Goal: Task Accomplishment & Management: Complete application form

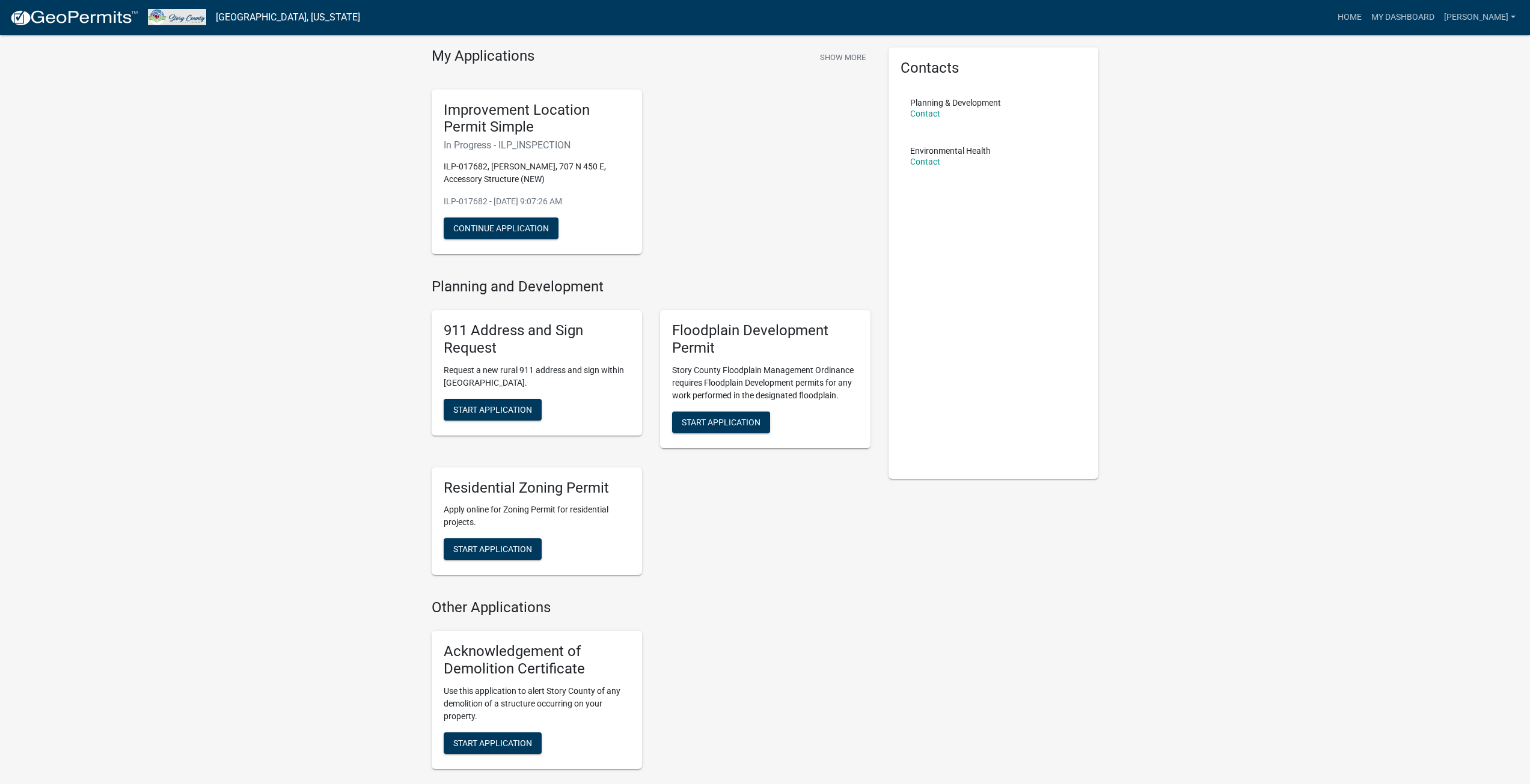
scroll to position [60, 0]
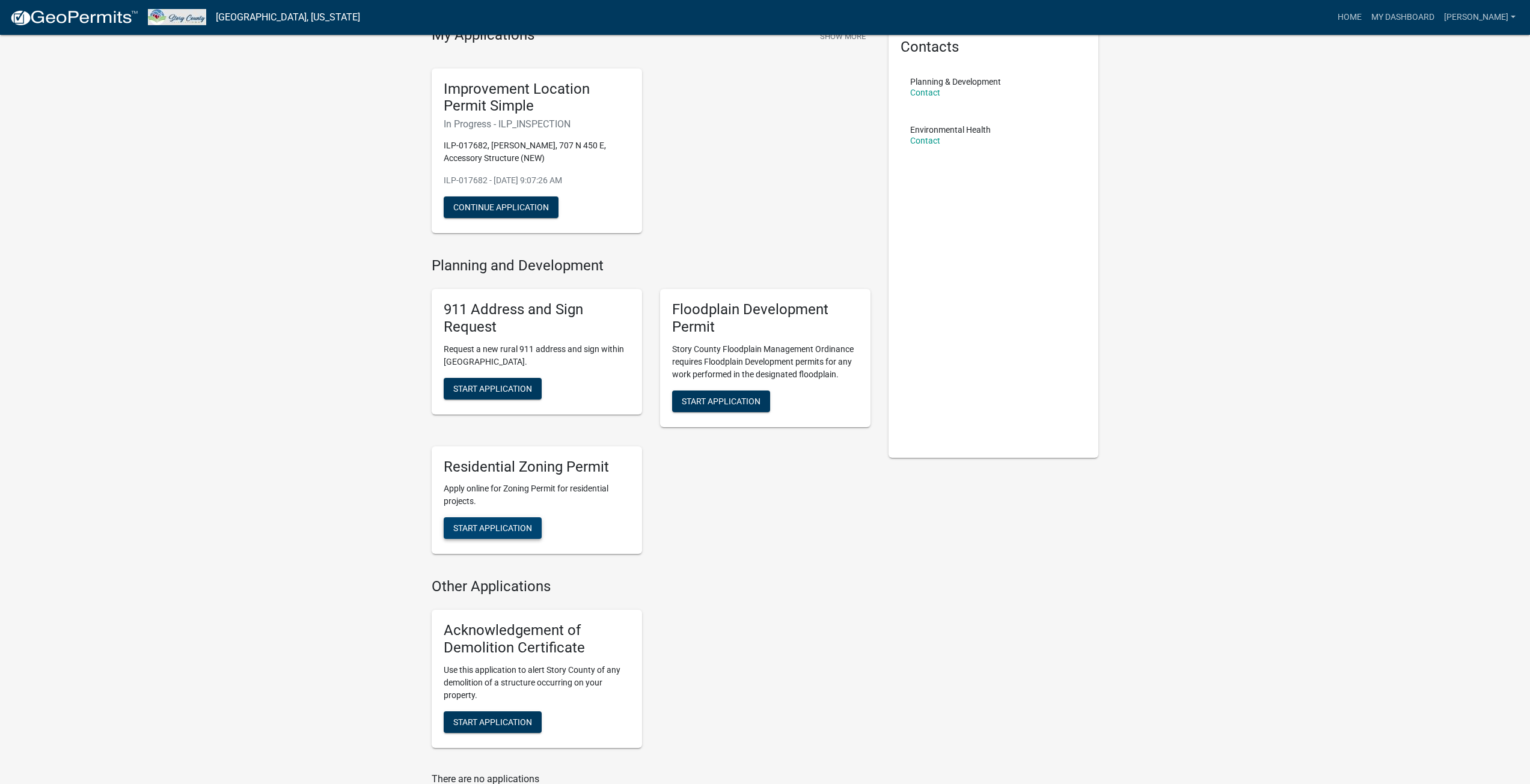
click at [496, 531] on span "Start Application" at bounding box center [493, 528] width 79 height 10
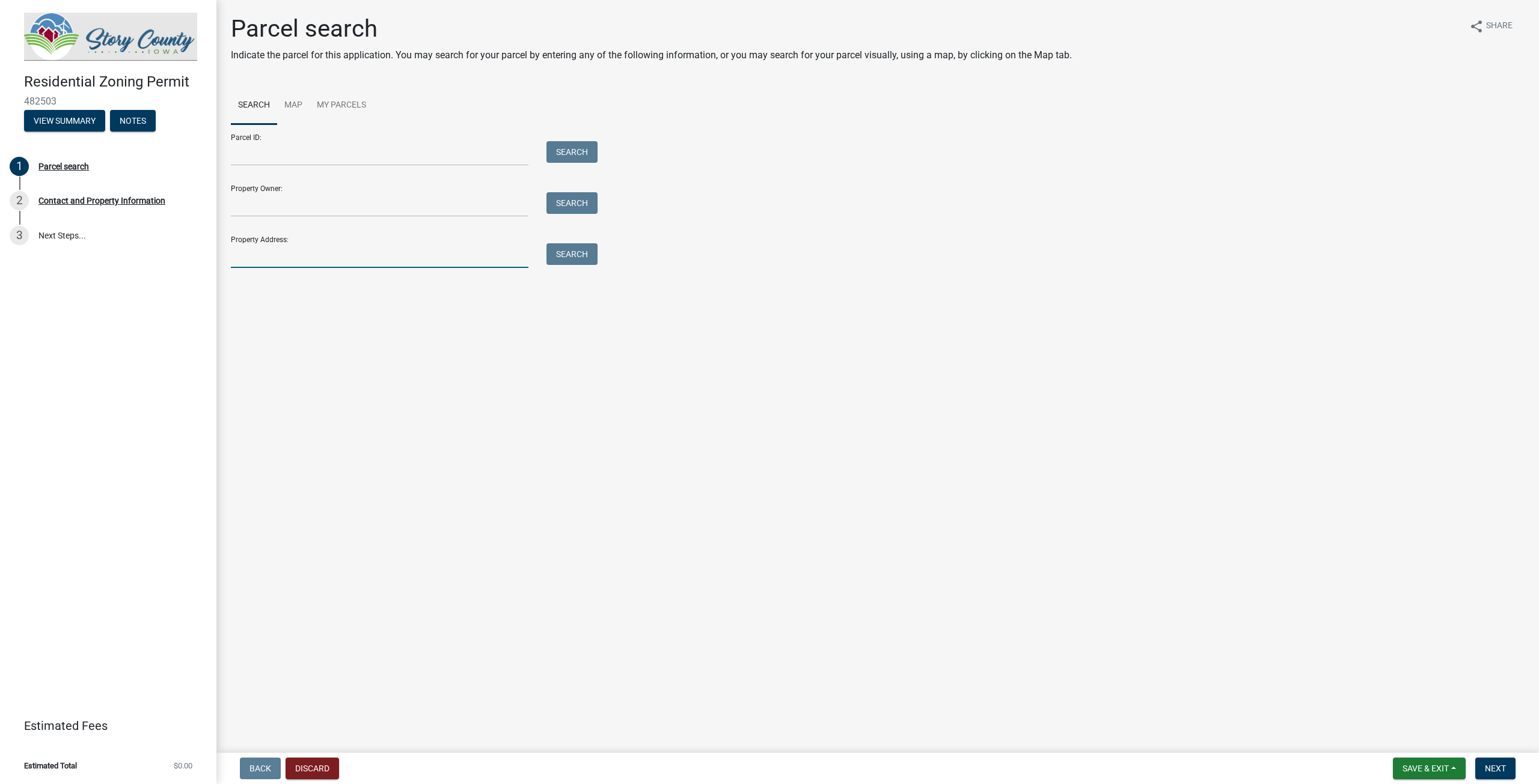
click at [246, 258] on input "Property Address:" at bounding box center [379, 256] width 297 height 25
type input "[STREET_ADDRESS]"
click at [581, 257] on button "Search" at bounding box center [572, 254] width 51 height 22
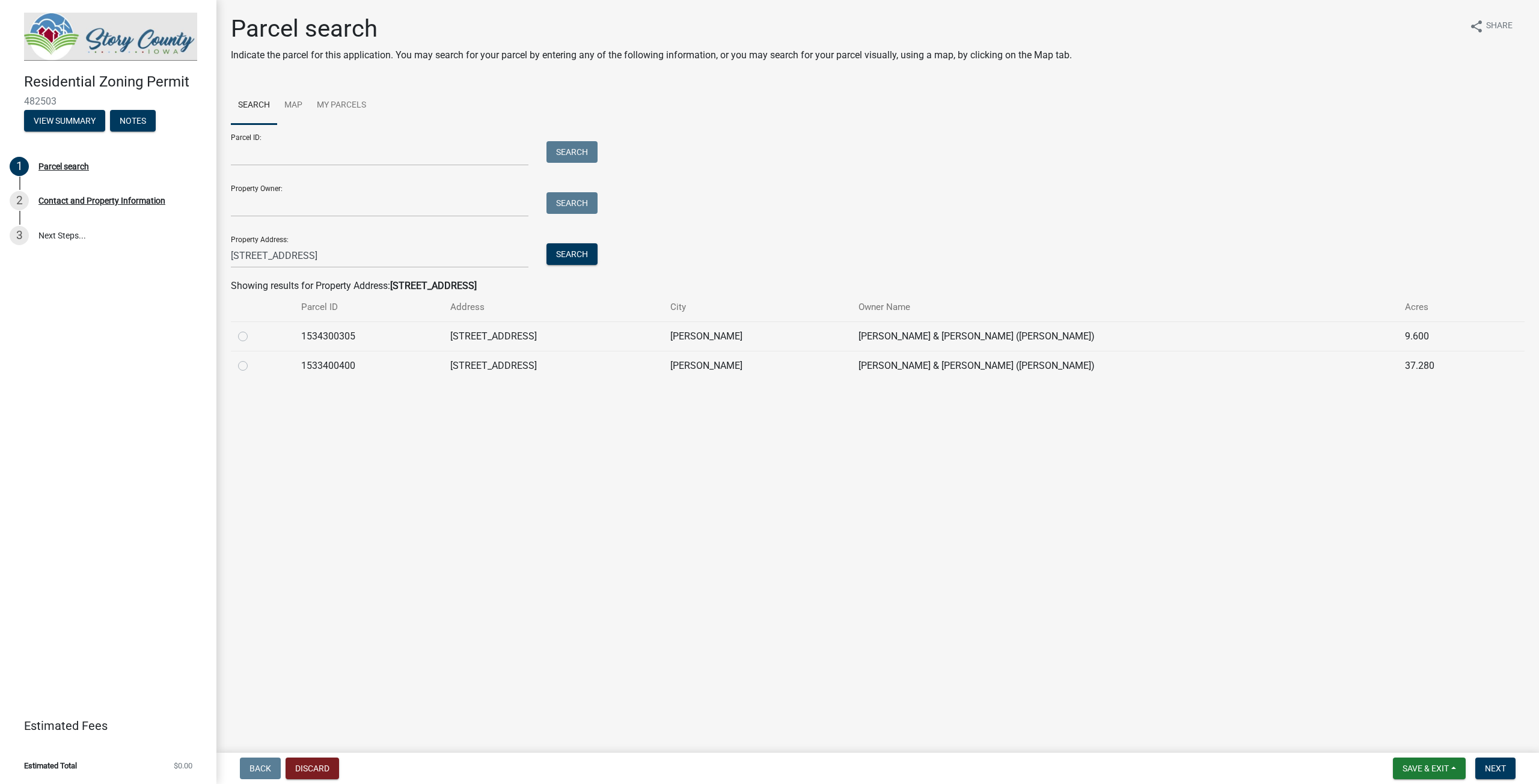
click at [252, 329] on label at bounding box center [252, 329] width 0 height 0
click at [252, 337] on input "radio" at bounding box center [256, 333] width 8 height 8
radio input "true"
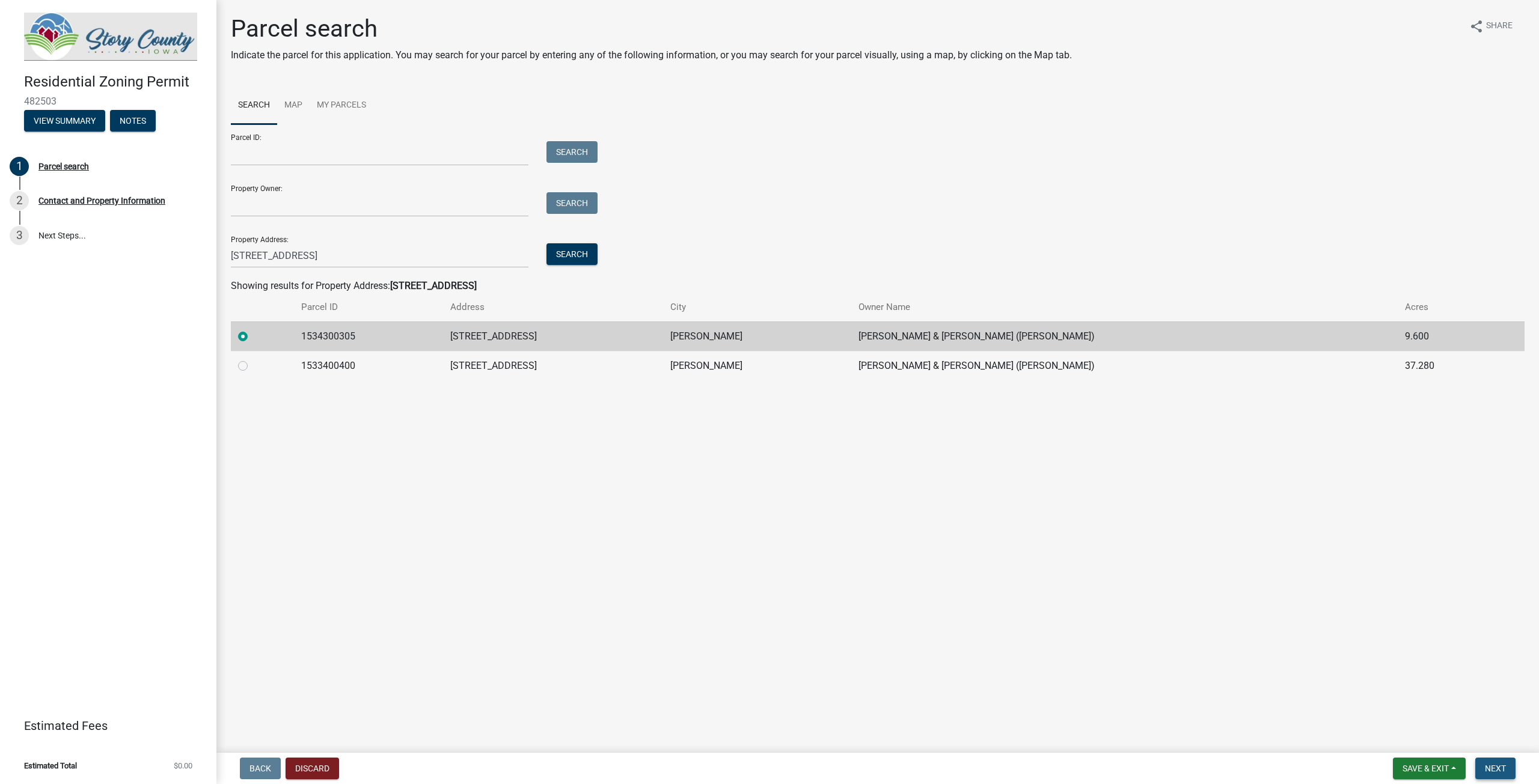
click at [1497, 775] on button "Next" at bounding box center [1494, 768] width 40 height 22
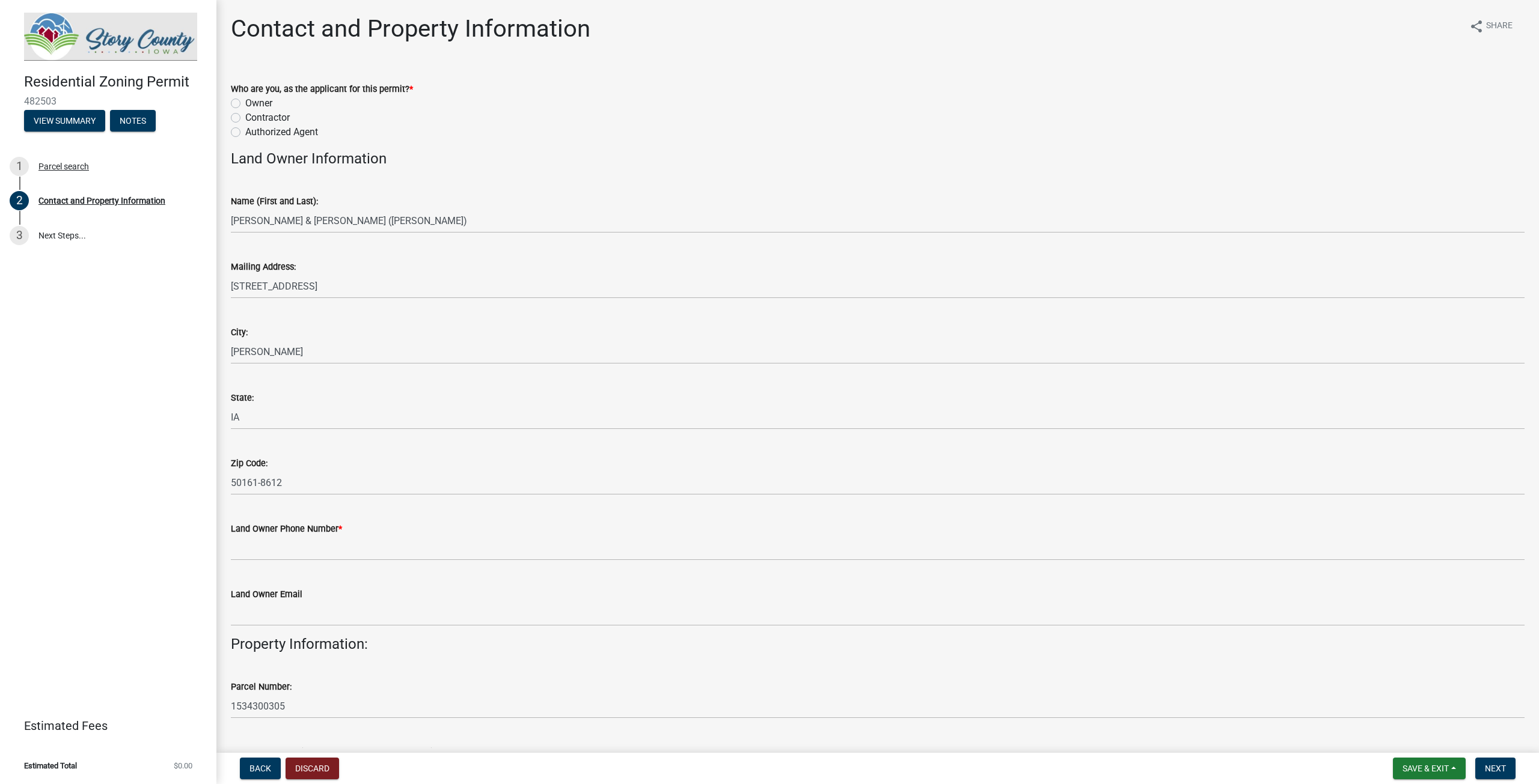
click at [245, 117] on label "Contractor" at bounding box center [267, 118] width 45 height 14
click at [245, 117] on input "Contractor" at bounding box center [249, 115] width 8 height 8
radio input "true"
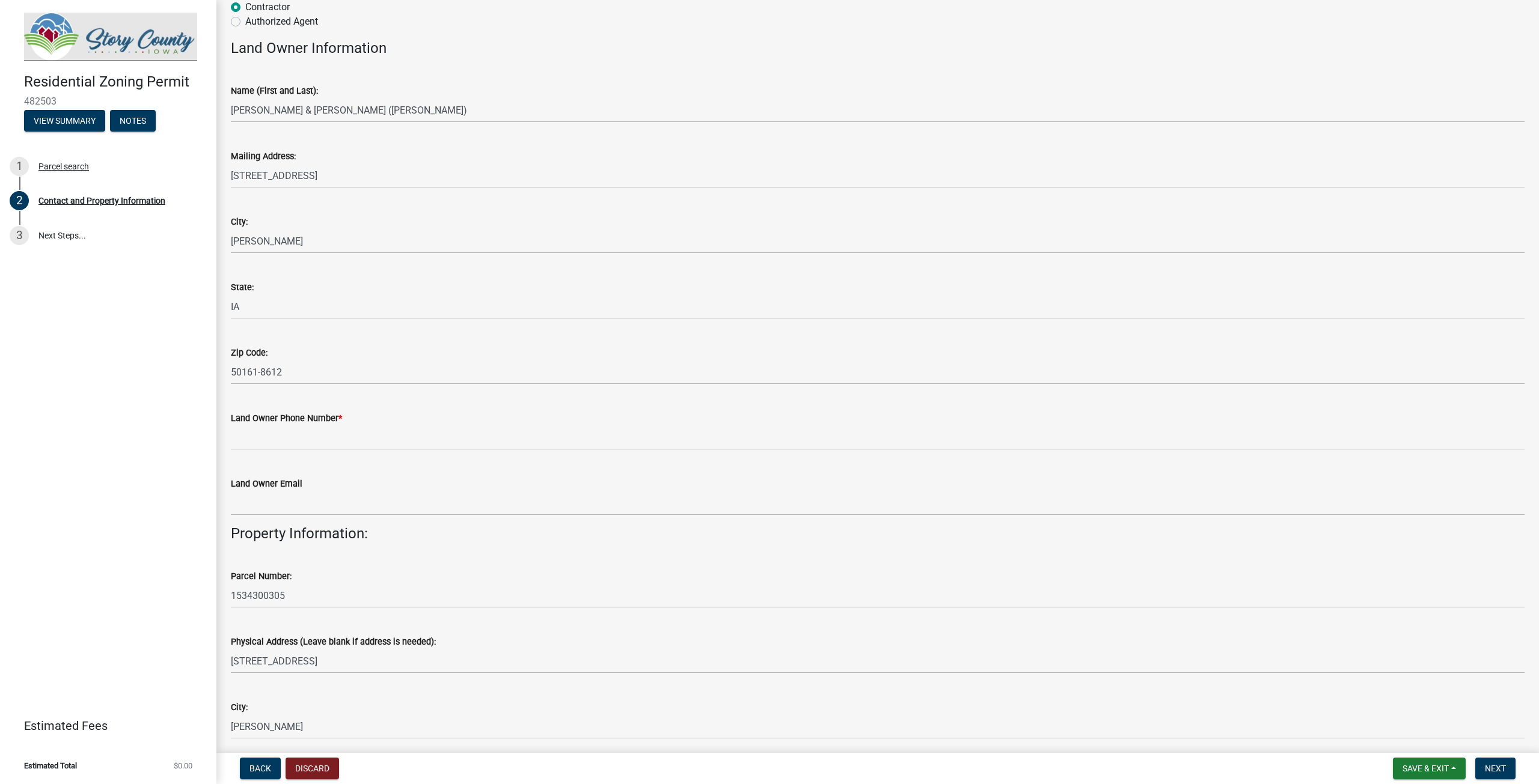
scroll to position [120, 0]
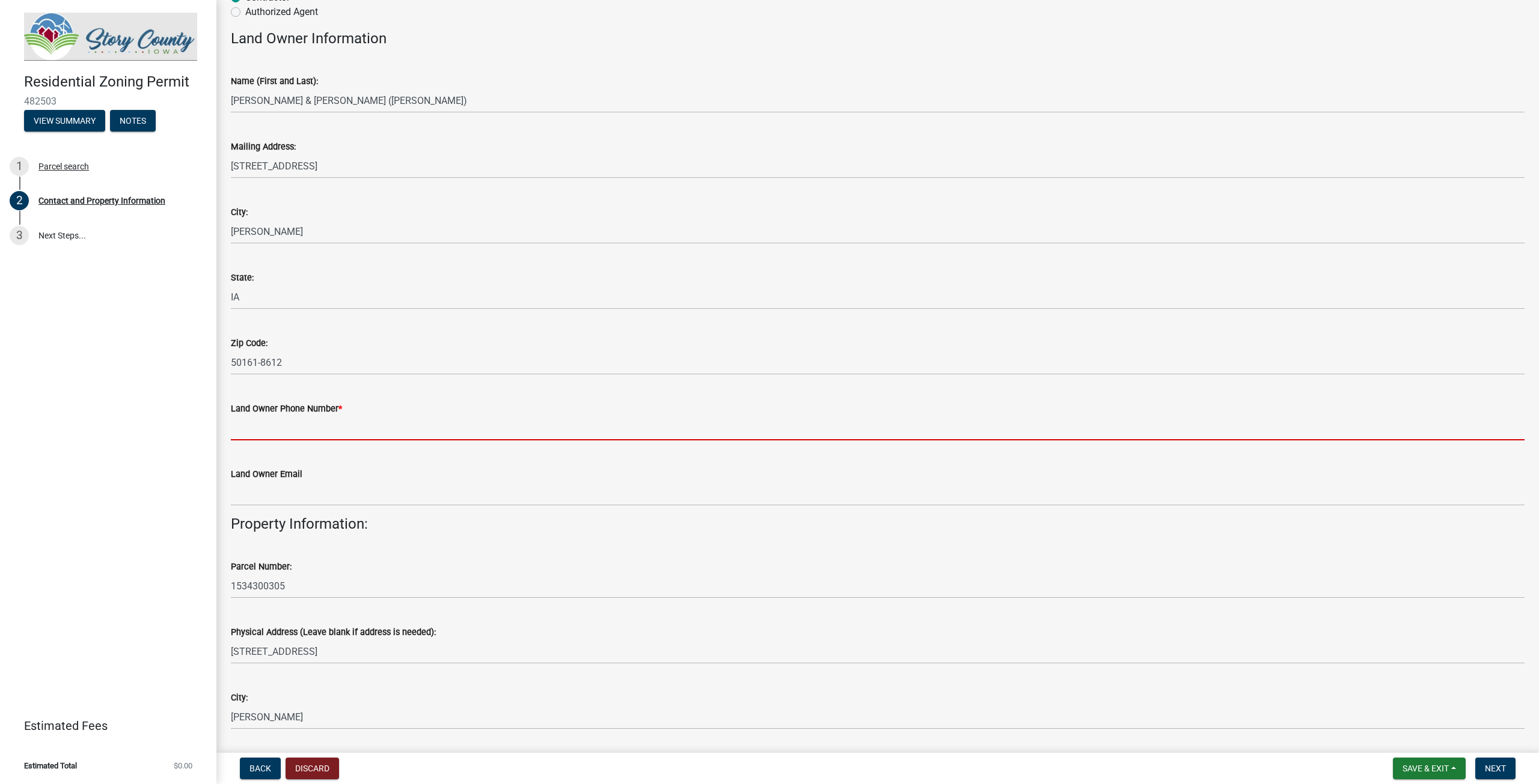
click at [252, 430] on input "Land Owner Phone Number *" at bounding box center [877, 428] width 1293 height 25
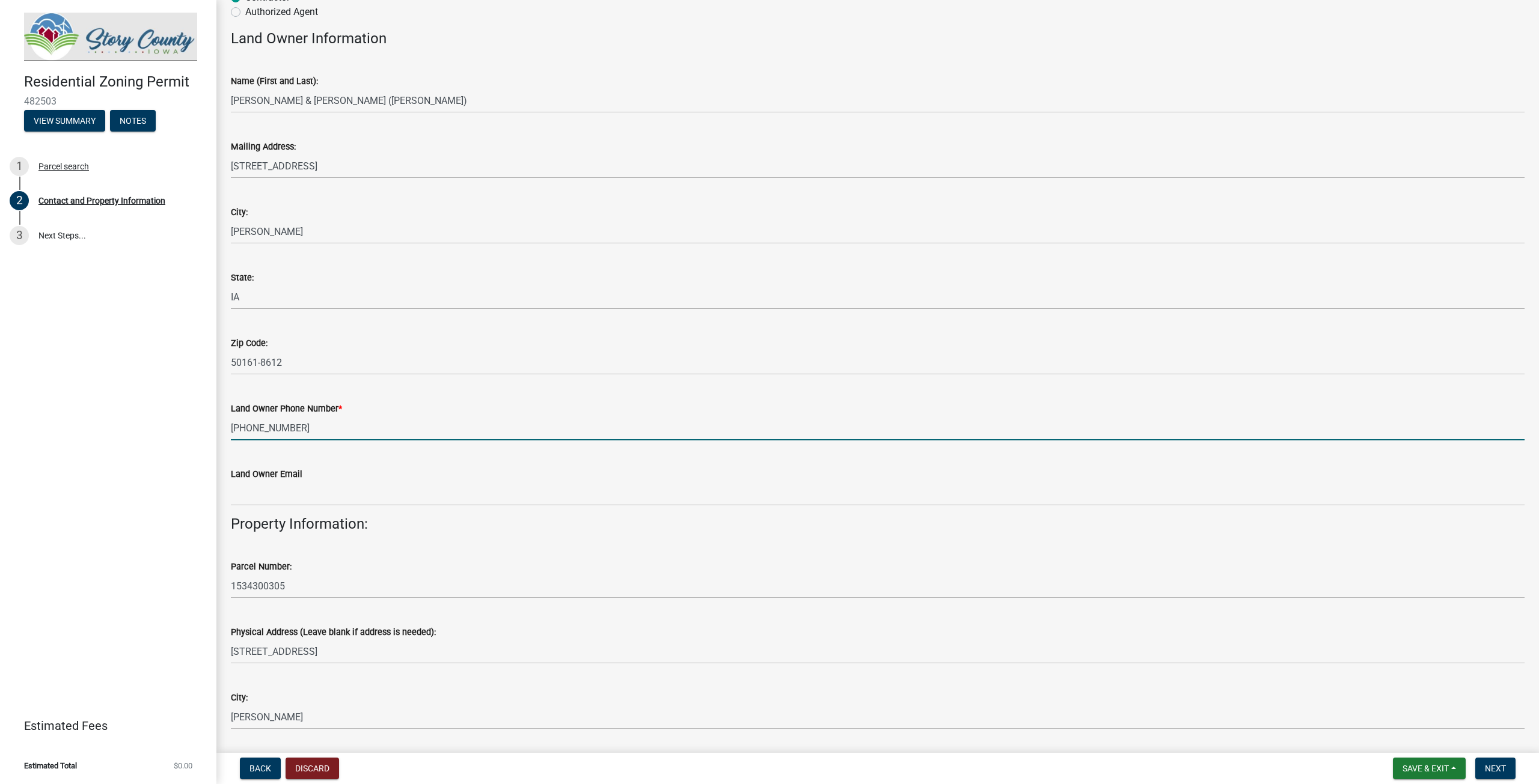
type input "[PHONE_NUMBER]"
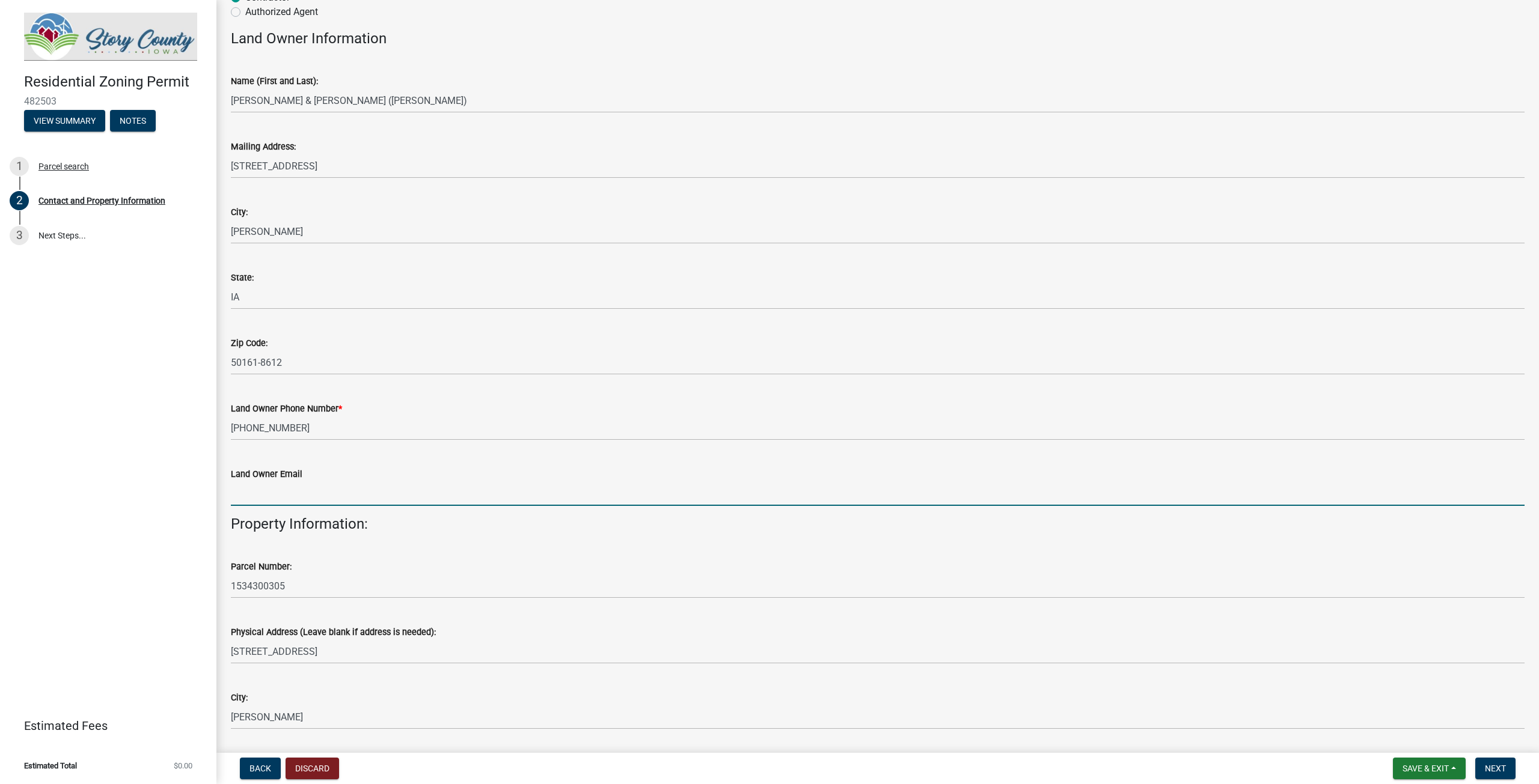
click at [252, 489] on input "Land Owner Email" at bounding box center [877, 494] width 1293 height 25
paste input "[EMAIL_ADDRESS][DOMAIN_NAME]"
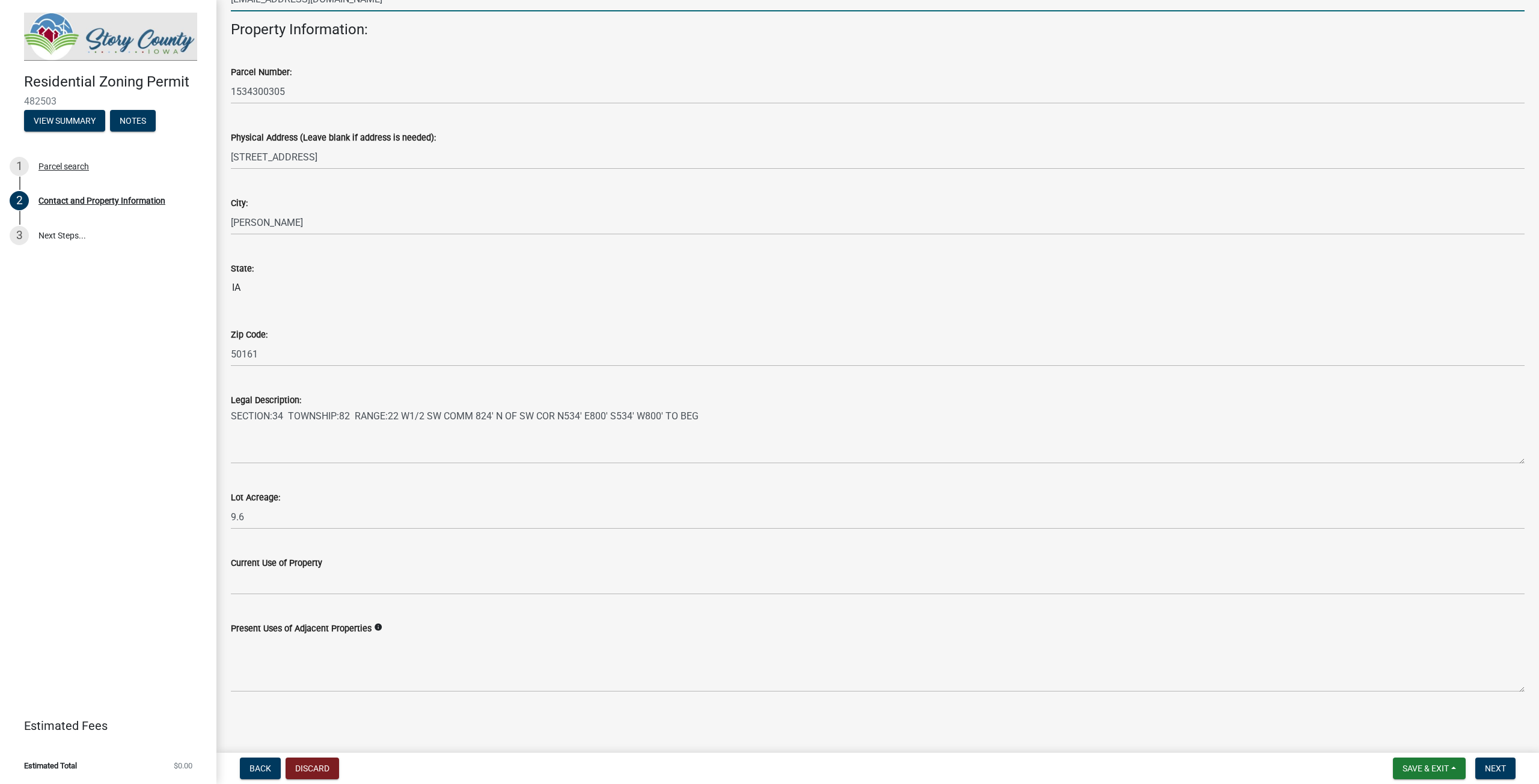
scroll to position [615, 0]
type input "[EMAIL_ADDRESS][DOMAIN_NAME]"
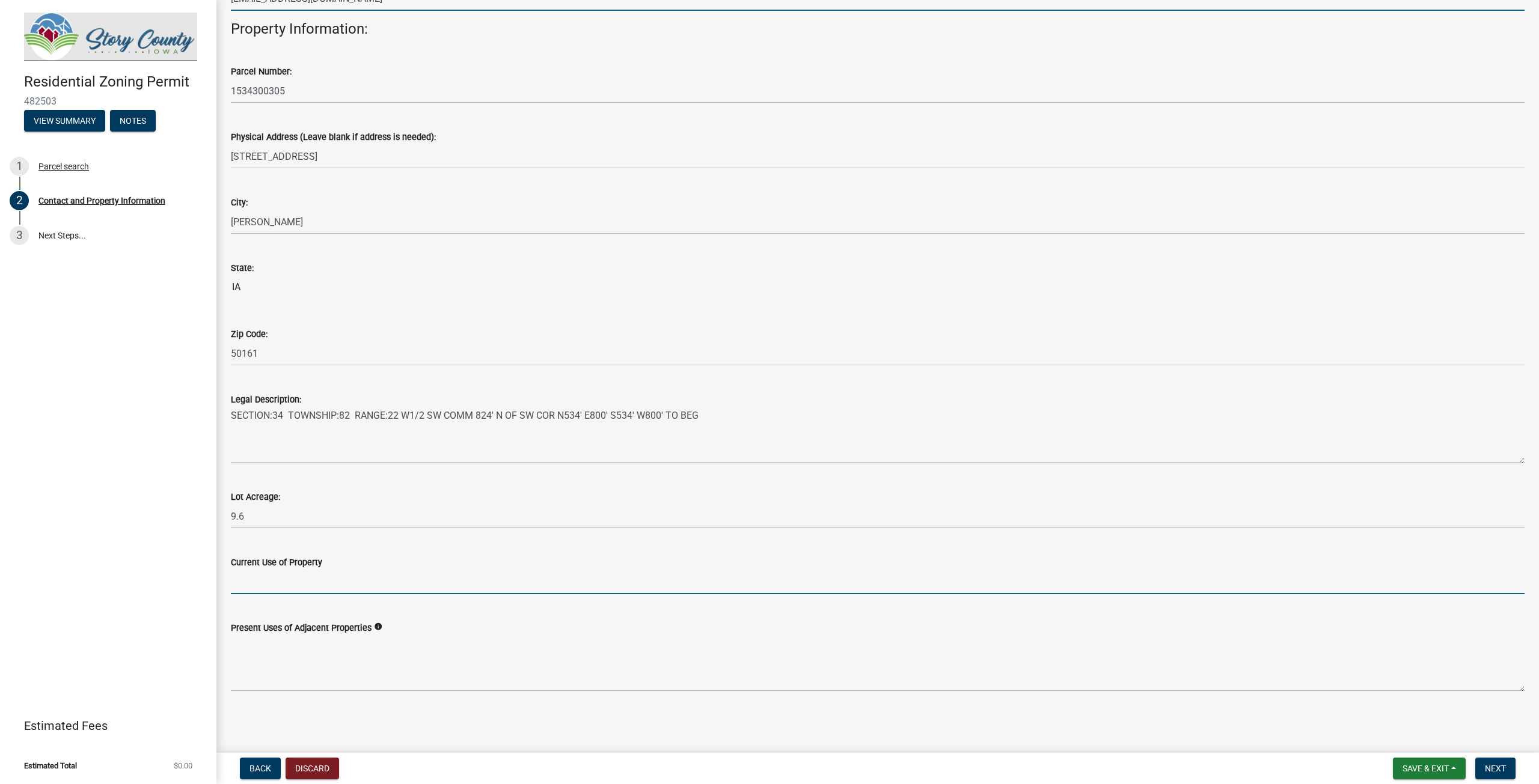
click at [274, 578] on input "Current Use of Property" at bounding box center [877, 582] width 1293 height 25
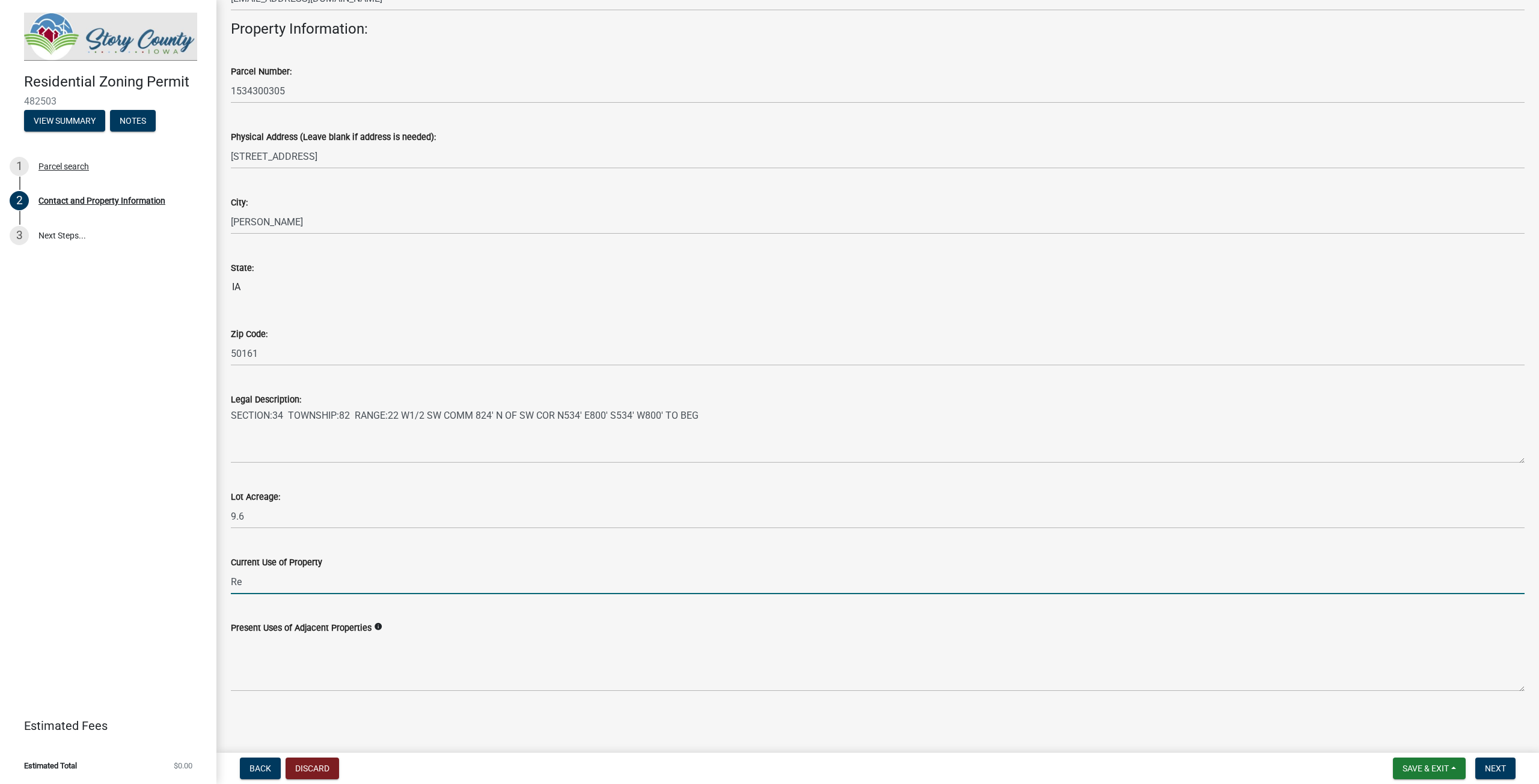
type input "R"
click at [310, 582] on input "Single family" at bounding box center [877, 582] width 1293 height 25
type input "Single family"
click at [1504, 768] on span "Next" at bounding box center [1495, 768] width 21 height 10
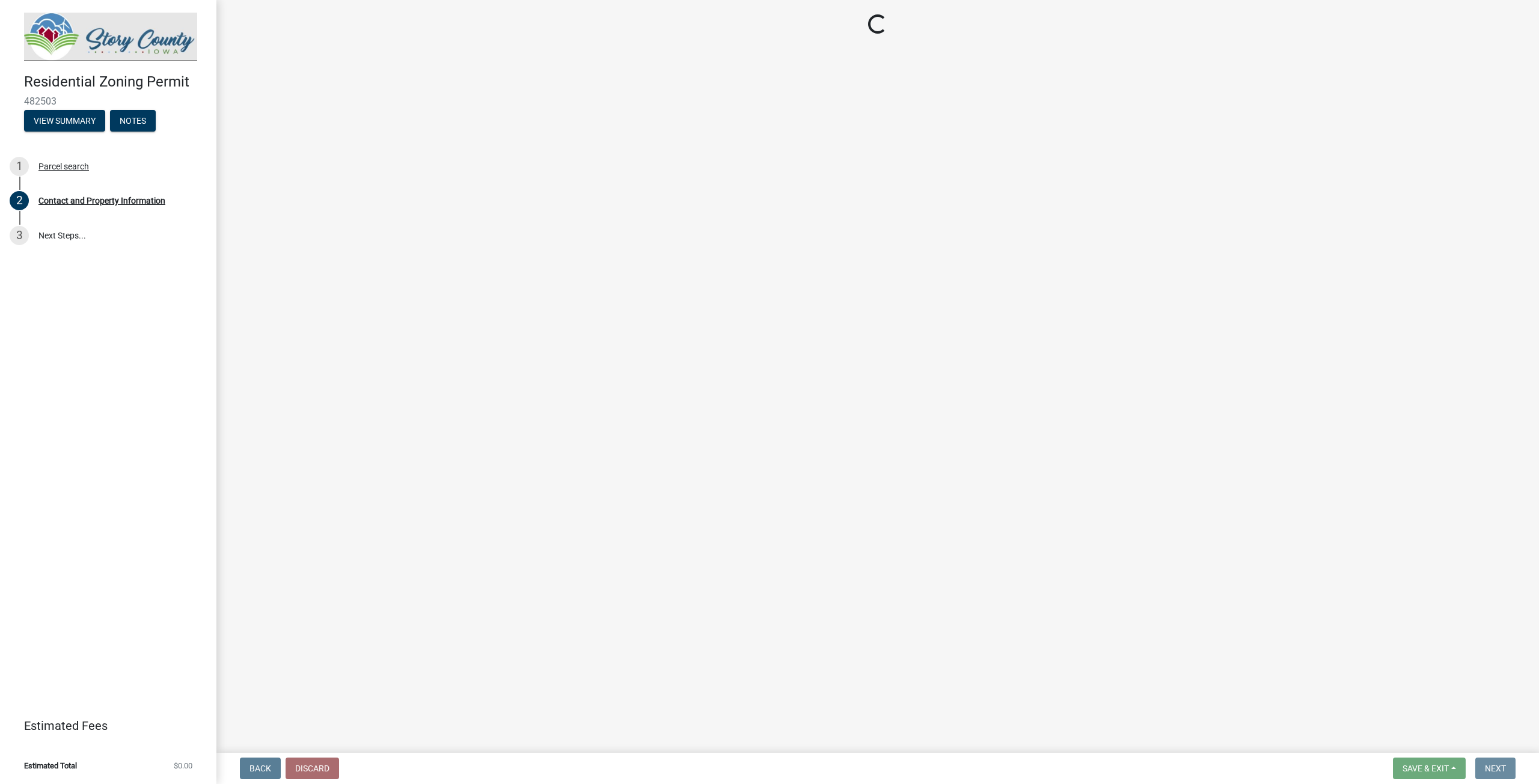
scroll to position [0, 0]
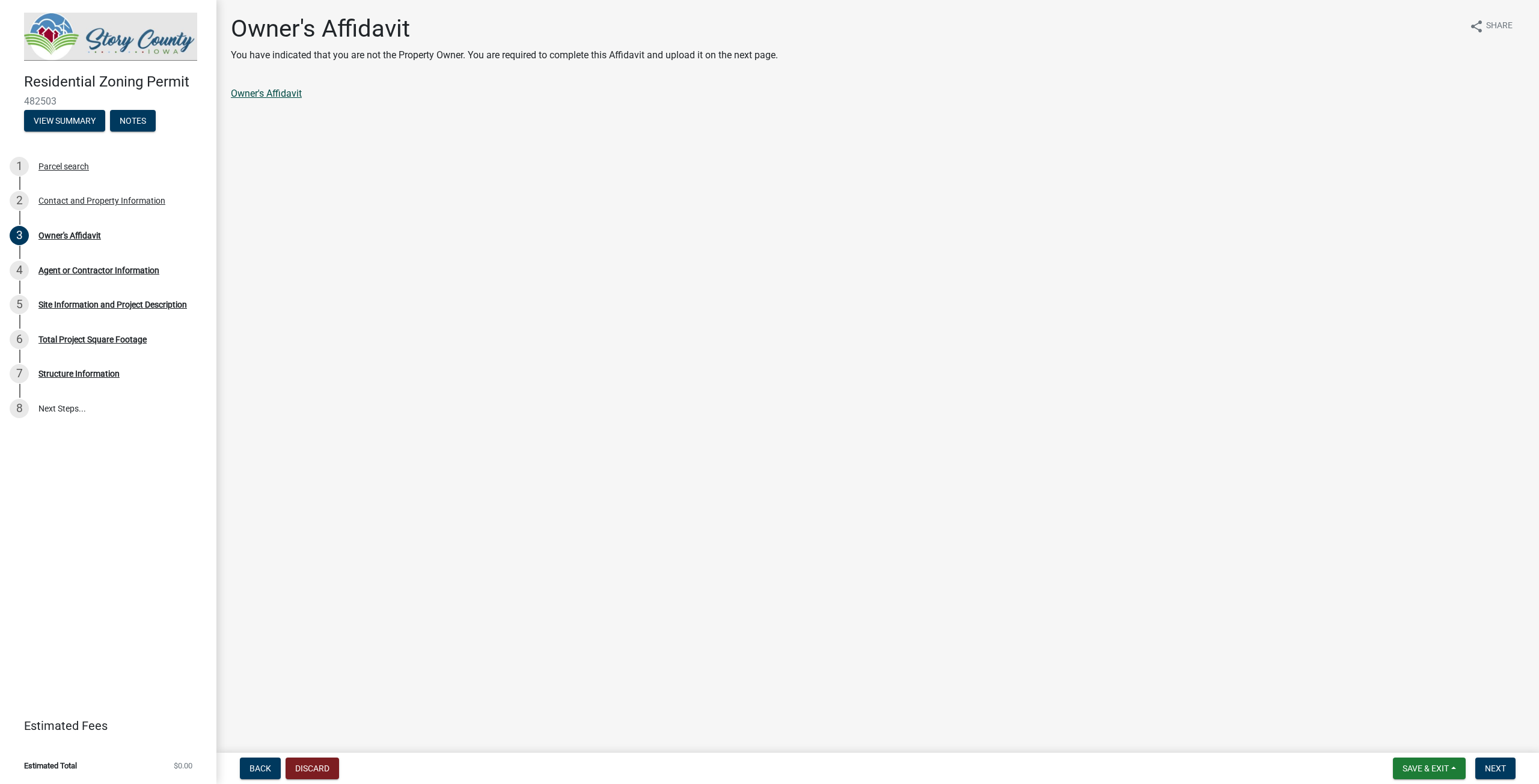
click at [285, 96] on link "Owner's Affidavit" at bounding box center [266, 93] width 71 height 11
